Goal: Transaction & Acquisition: Register for event/course

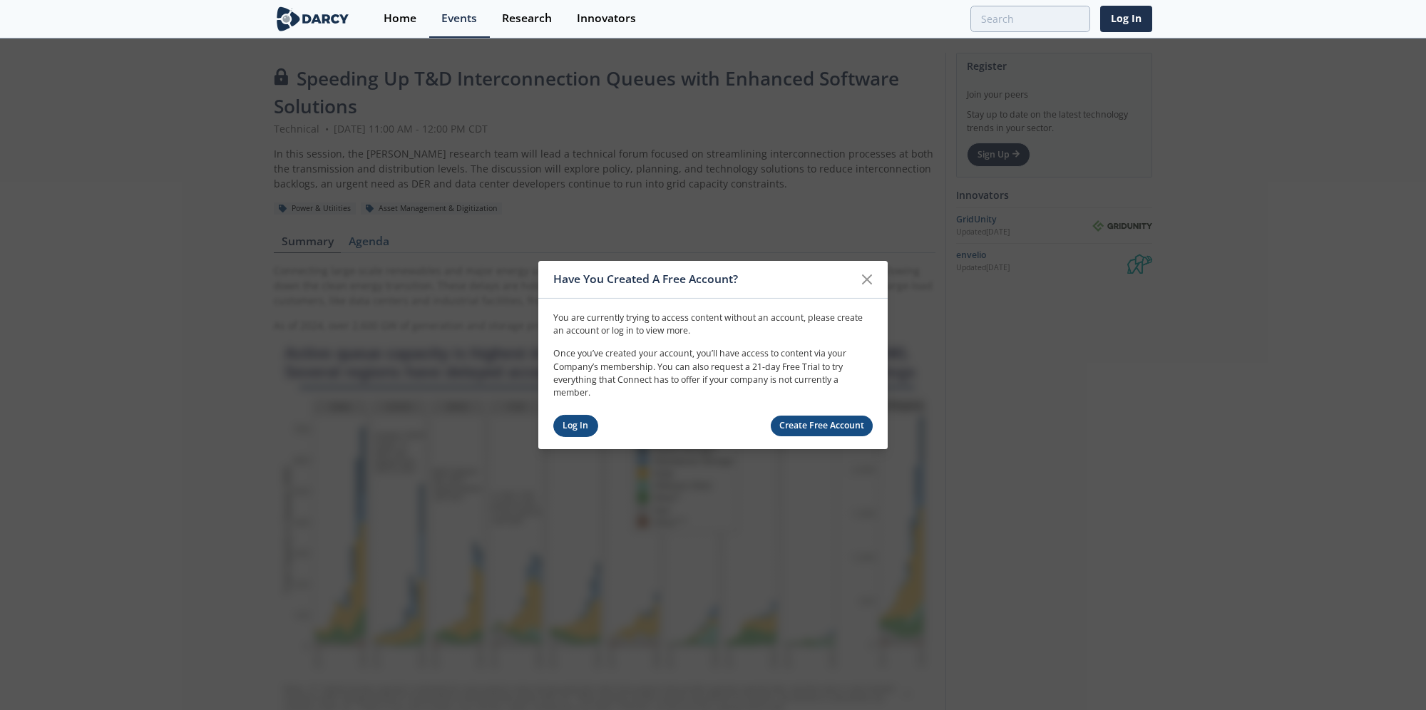
click at [574, 424] on link "Log In" at bounding box center [575, 426] width 45 height 22
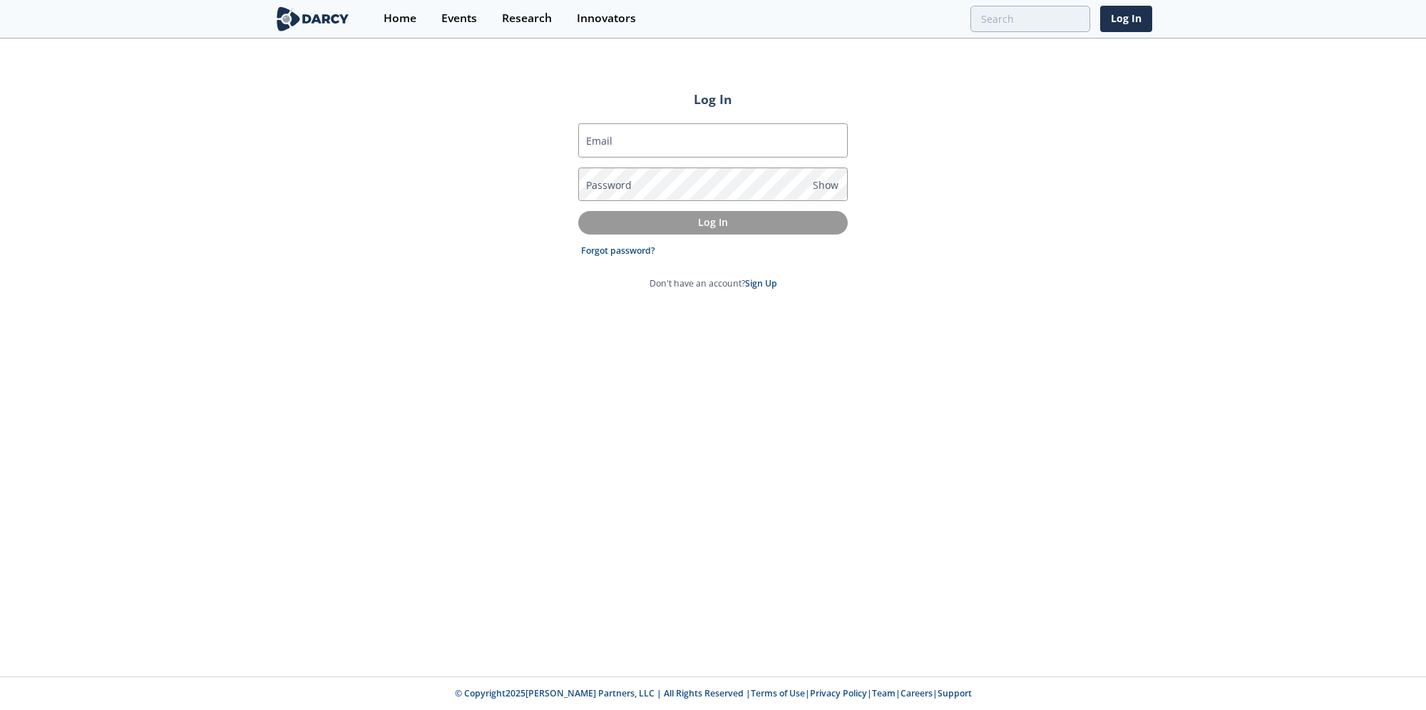
type input "[PERSON_NAME][EMAIL_ADDRESS][PERSON_NAME][DOMAIN_NAME]"
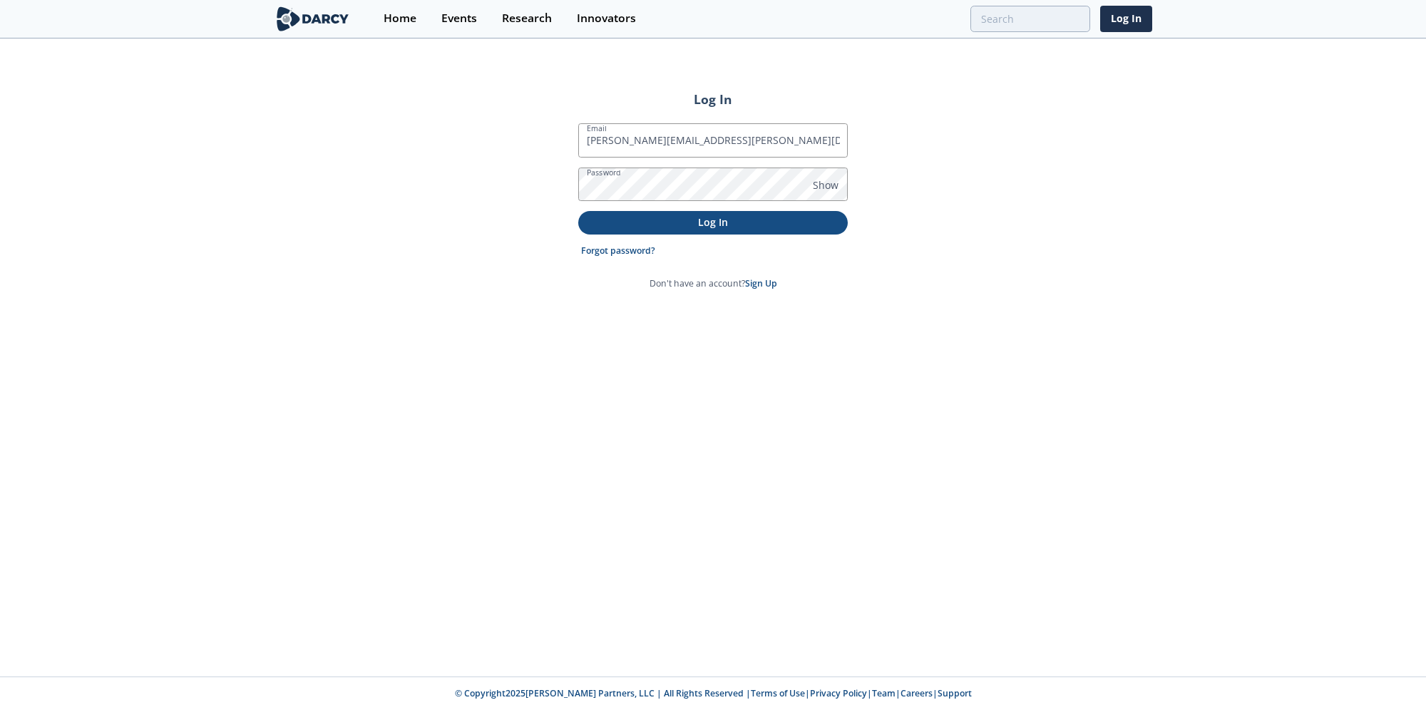
click at [659, 228] on p "Log In" at bounding box center [713, 222] width 250 height 15
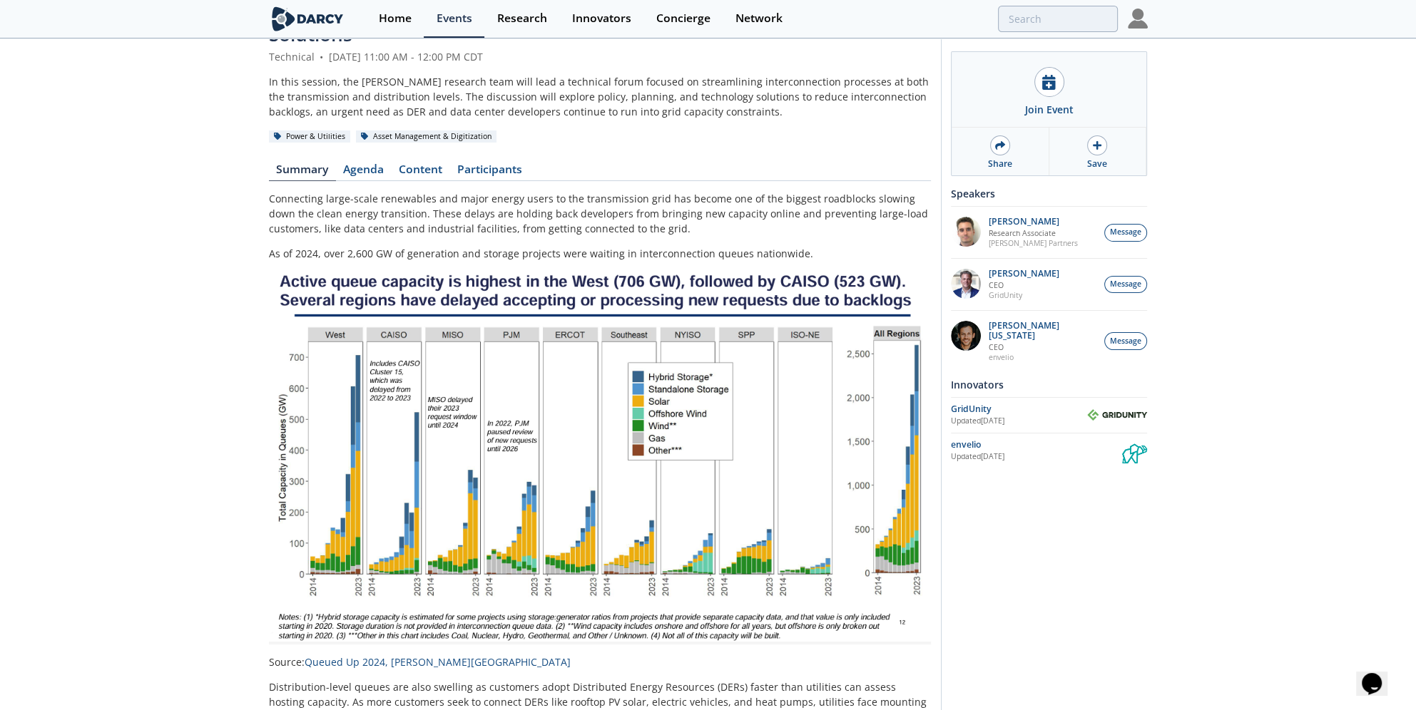
scroll to position [143, 0]
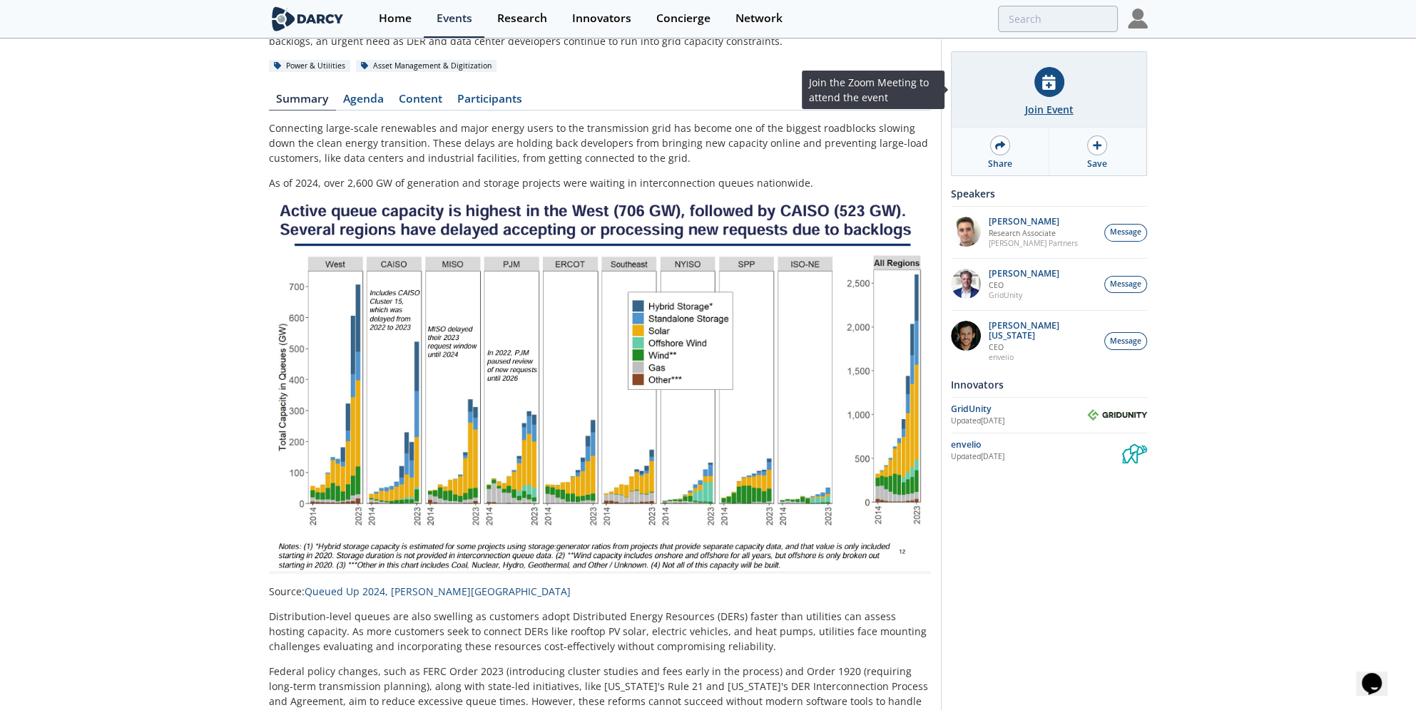
click at [1051, 94] on div at bounding box center [1049, 82] width 30 height 30
click at [1057, 109] on div "Join Event" at bounding box center [1049, 109] width 48 height 15
